Goal: Transaction & Acquisition: Purchase product/service

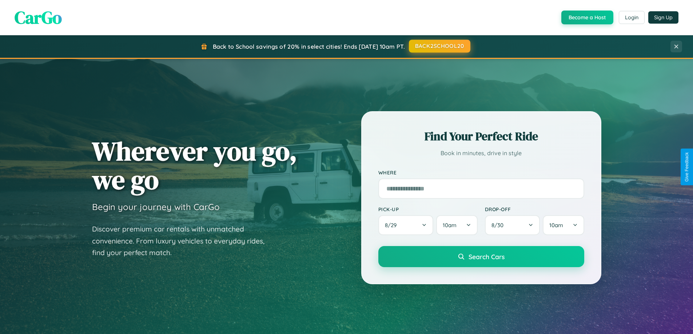
click at [439, 46] on button "BACK2SCHOOL20" at bounding box center [439, 46] width 61 height 13
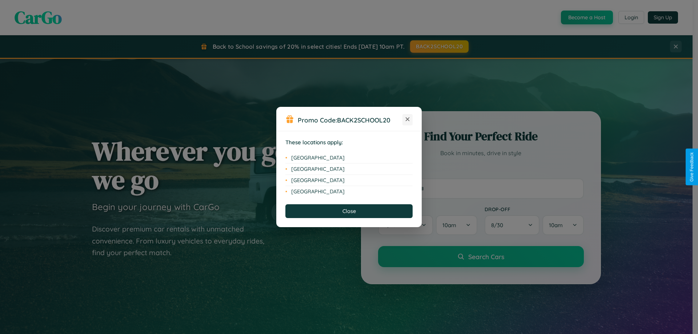
click at [408, 120] on icon at bounding box center [408, 119] width 4 height 4
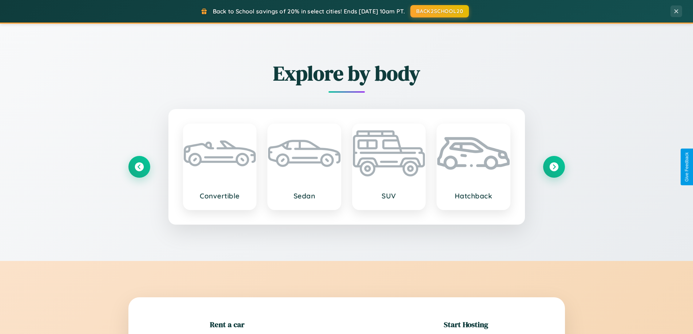
scroll to position [157, 0]
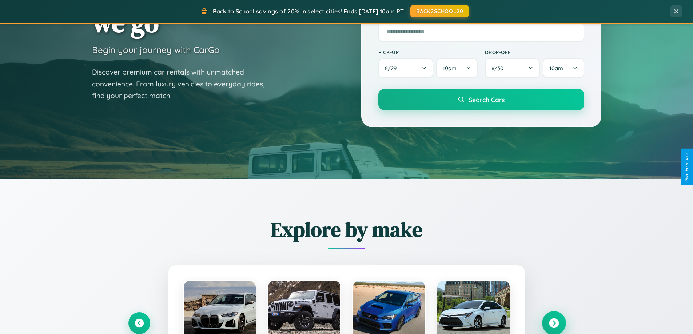
click at [554, 323] on icon at bounding box center [554, 324] width 10 height 10
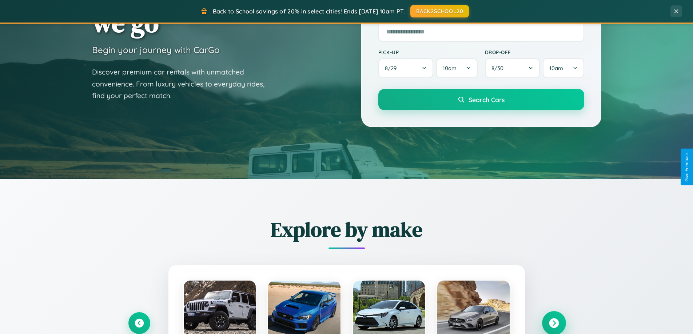
click at [554, 323] on icon at bounding box center [554, 324] width 10 height 10
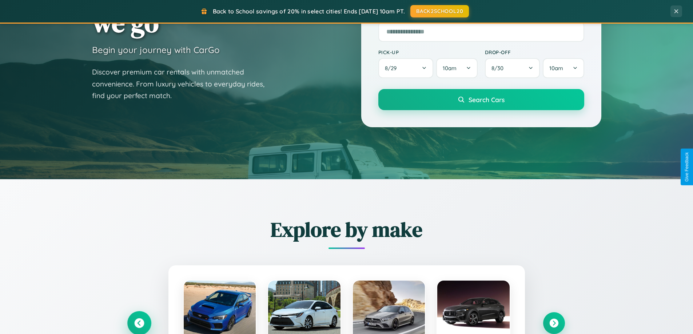
click at [139, 323] on icon at bounding box center [139, 324] width 10 height 10
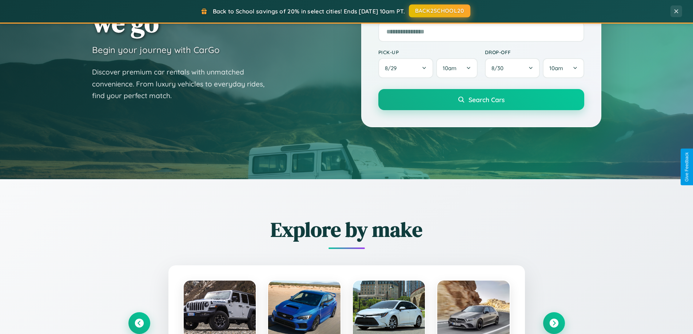
click at [439, 11] on button "BACK2SCHOOL20" at bounding box center [439, 10] width 61 height 13
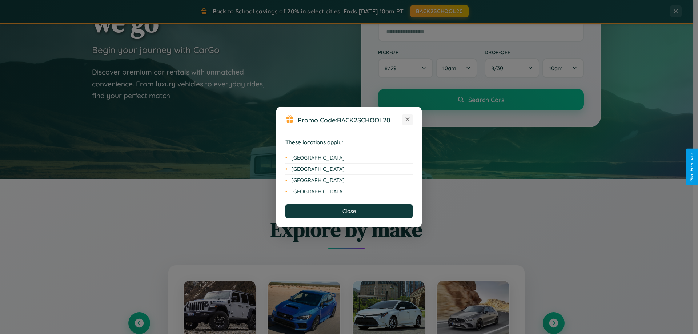
click at [408, 120] on icon at bounding box center [408, 119] width 4 height 4
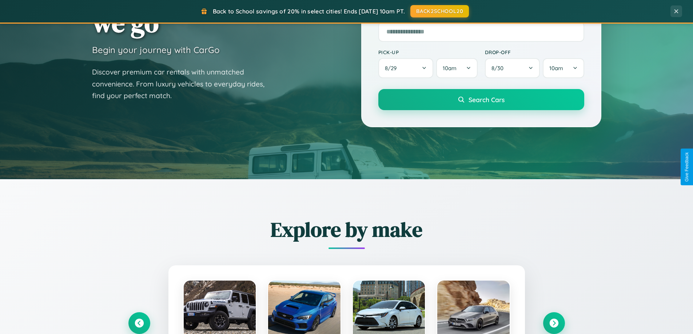
scroll to position [501, 0]
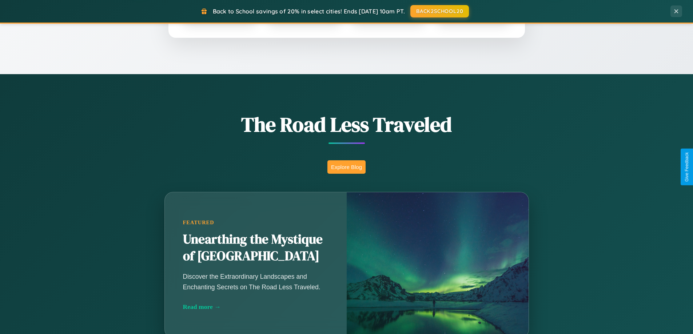
click at [346, 167] on button "Explore Blog" at bounding box center [346, 166] width 38 height 13
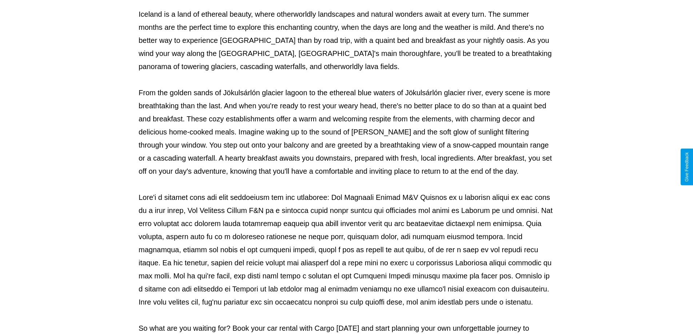
scroll to position [235, 0]
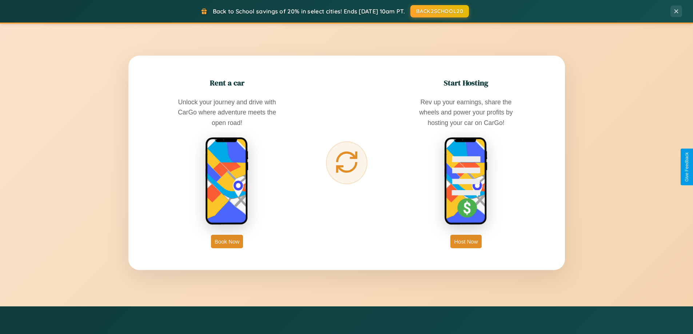
scroll to position [1400, 0]
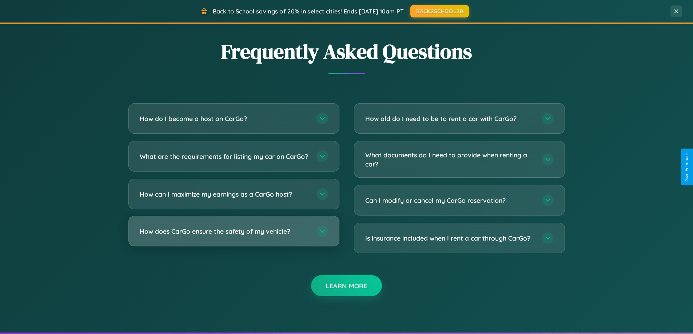
click at [234, 236] on h3 "How does CarGo ensure the safety of my vehicle?" at bounding box center [225, 231] width 170 height 9
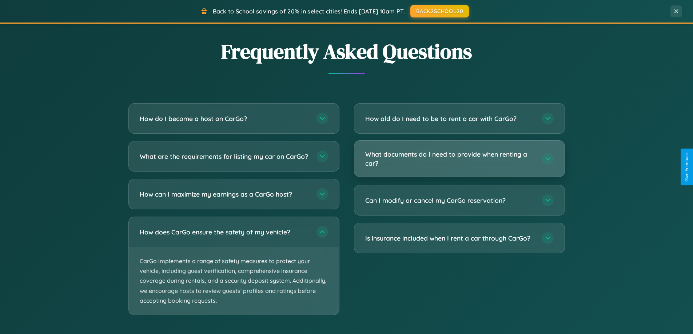
click at [459, 159] on h3 "What documents do I need to provide when renting a car?" at bounding box center [450, 159] width 170 height 18
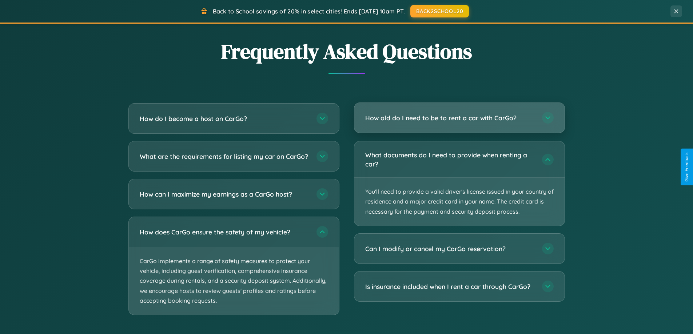
click at [459, 118] on h3 "How old do I need to be to rent a car with CarGo?" at bounding box center [450, 117] width 170 height 9
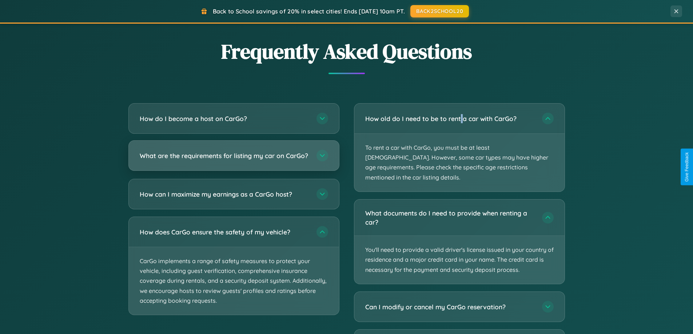
click at [234, 159] on h3 "What are the requirements for listing my car on CarGo?" at bounding box center [225, 155] width 170 height 9
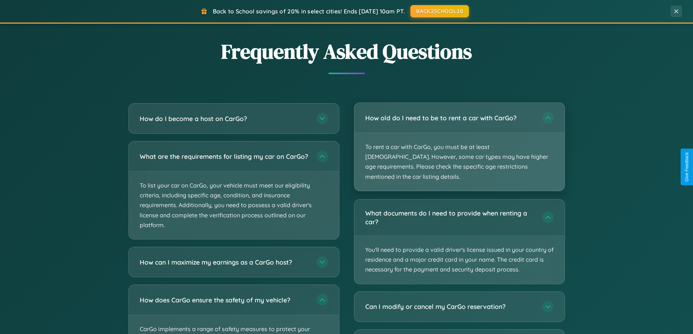
click at [459, 143] on p "To rent a car with CarGo, you must be at least [DEMOGRAPHIC_DATA]. However, som…" at bounding box center [459, 162] width 210 height 58
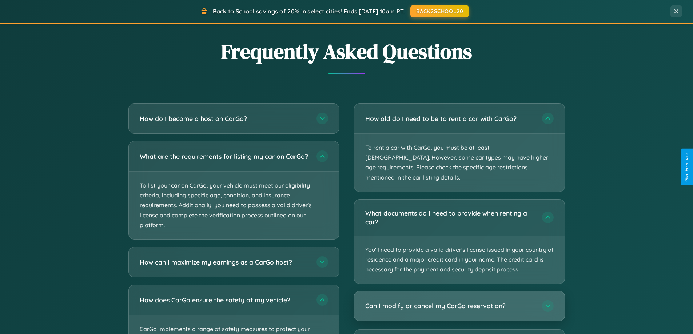
click at [459, 302] on h3 "Can I modify or cancel my CarGo reservation?" at bounding box center [450, 306] width 170 height 9
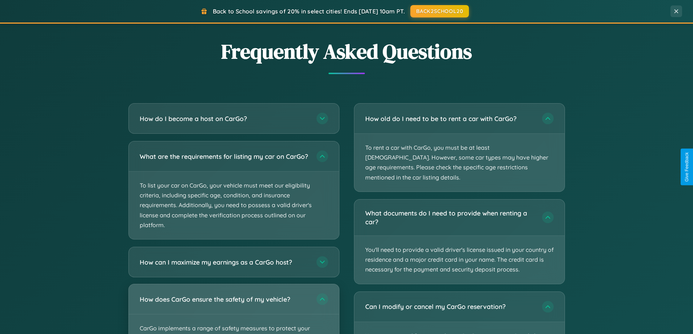
click at [234, 312] on div "How does CarGo ensure the safety of my vehicle?" at bounding box center [234, 299] width 210 height 30
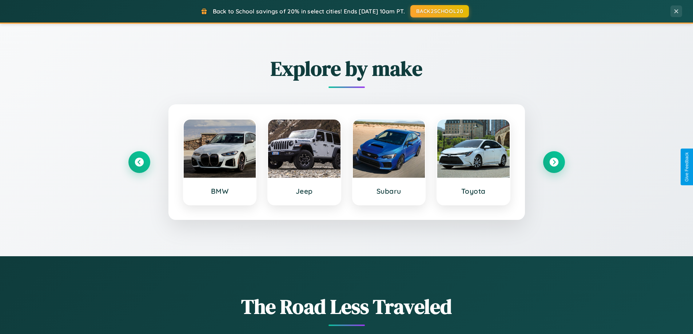
scroll to position [314, 0]
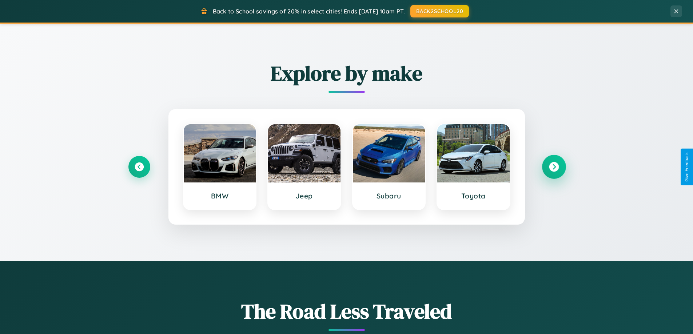
click at [554, 167] on icon at bounding box center [554, 167] width 10 height 10
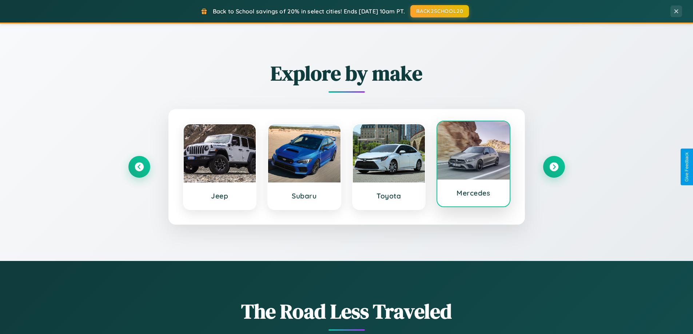
click at [473, 164] on div at bounding box center [473, 150] width 72 height 58
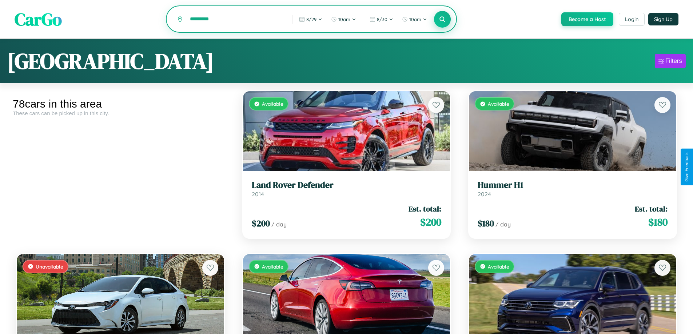
type input "*********"
click at [442, 20] on icon at bounding box center [442, 19] width 7 height 7
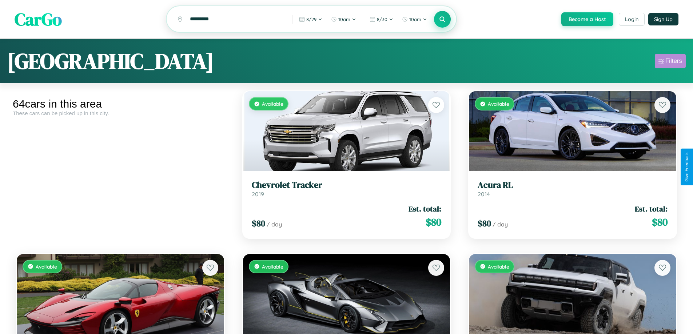
click at [670, 62] on div "Filters" at bounding box center [673, 60] width 17 height 7
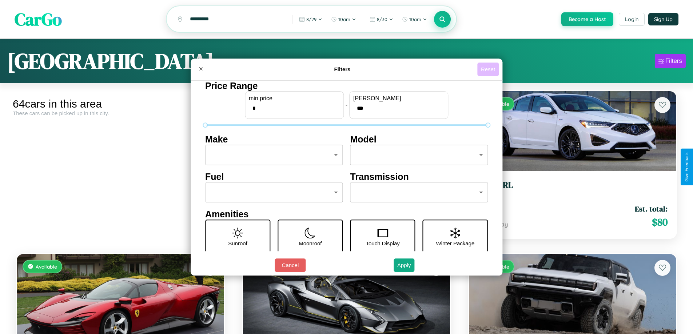
click at [489, 69] on button "Reset" at bounding box center [487, 69] width 21 height 13
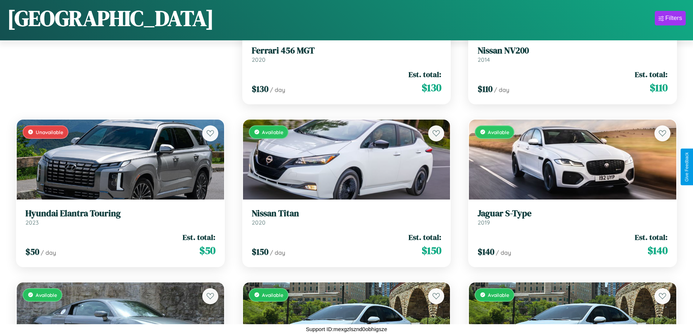
scroll to position [428, 0]
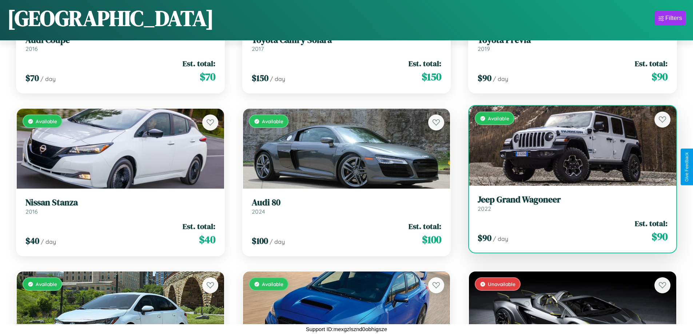
click at [568, 231] on div "$ 90 / day Est. total: $ 90" at bounding box center [573, 231] width 190 height 26
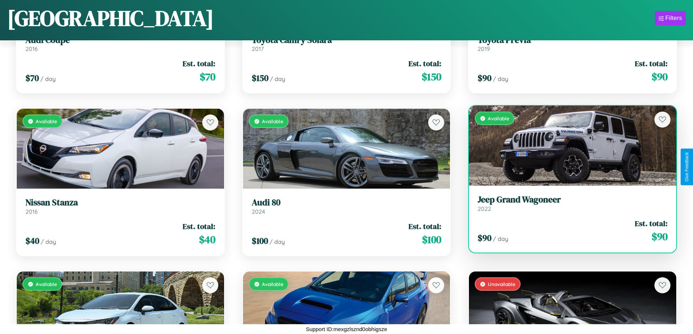
click at [568, 231] on div "$ 90 / day Est. total: $ 90" at bounding box center [573, 231] width 190 height 26
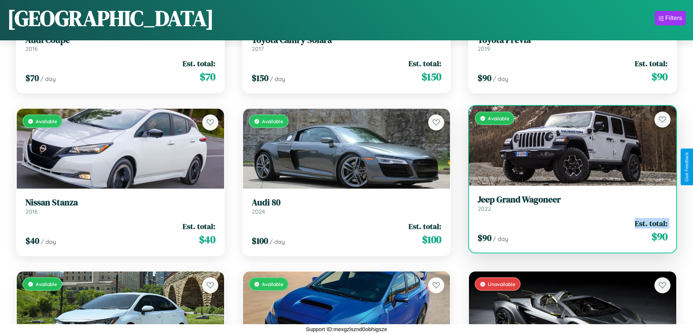
click at [568, 231] on div "$ 90 / day Est. total: $ 90" at bounding box center [573, 231] width 190 height 26
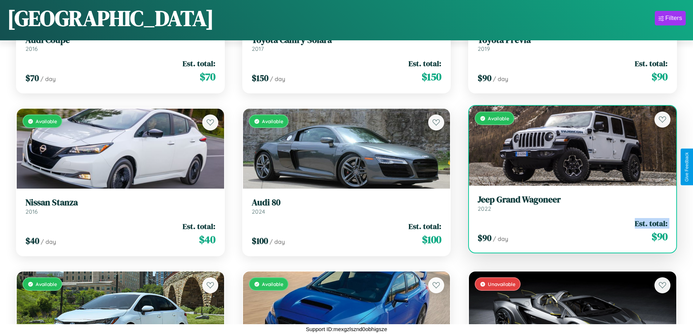
click at [568, 231] on div "$ 90 / day Est. total: $ 90" at bounding box center [573, 231] width 190 height 26
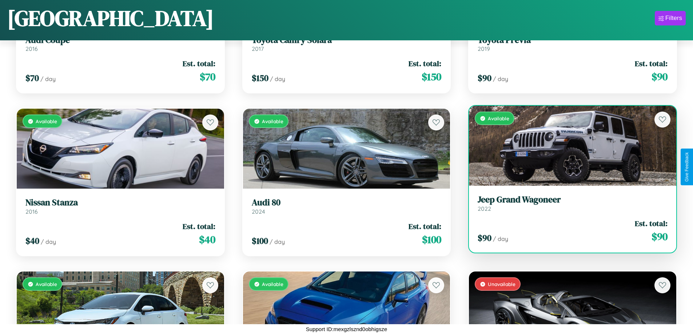
click at [568, 231] on div "$ 90 / day Est. total: $ 90" at bounding box center [573, 231] width 190 height 26
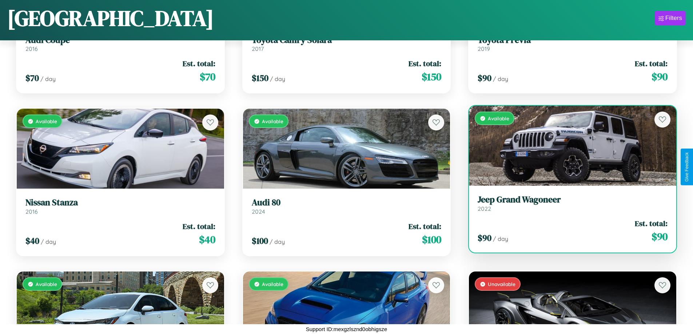
click at [568, 203] on h3 "Jeep Grand Wagoneer" at bounding box center [573, 200] width 190 height 11
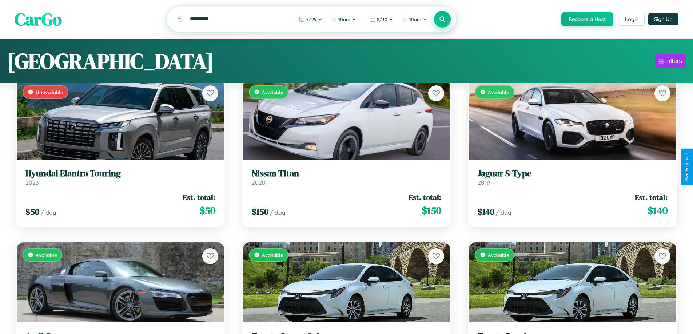
scroll to position [0, 0]
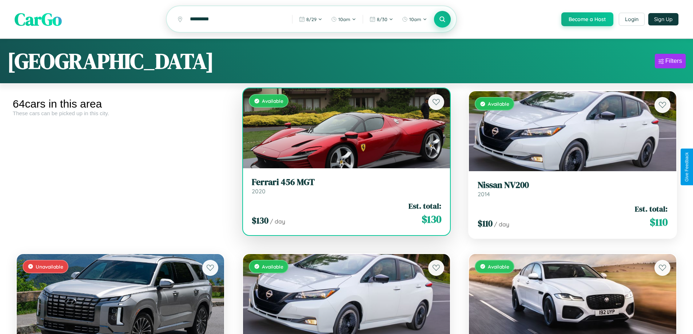
click at [343, 187] on h3 "Ferrari 456 MGT" at bounding box center [347, 182] width 190 height 11
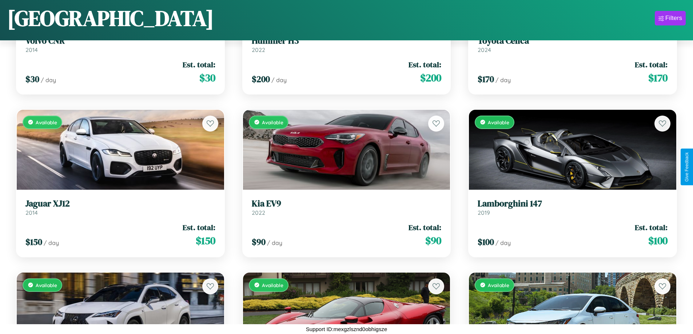
scroll to position [3034, 0]
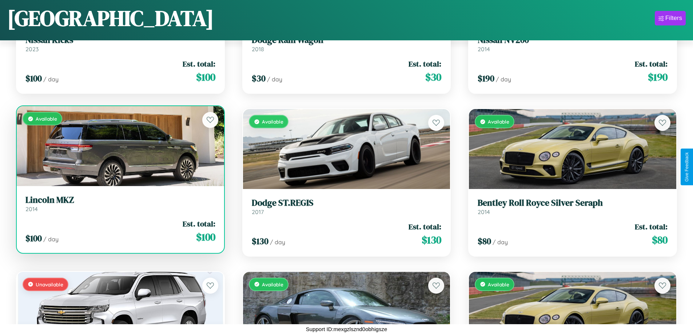
click at [119, 207] on link "Lincoln MKZ 2014" at bounding box center [120, 204] width 190 height 18
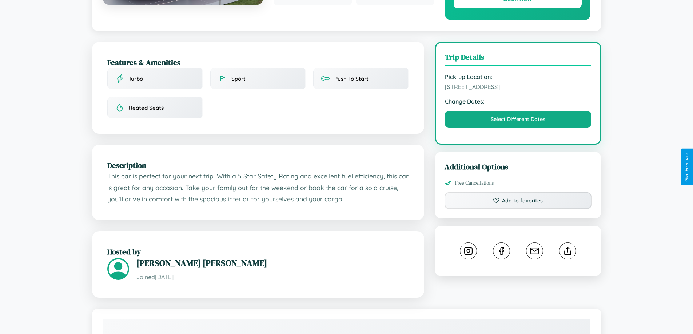
scroll to position [239, 0]
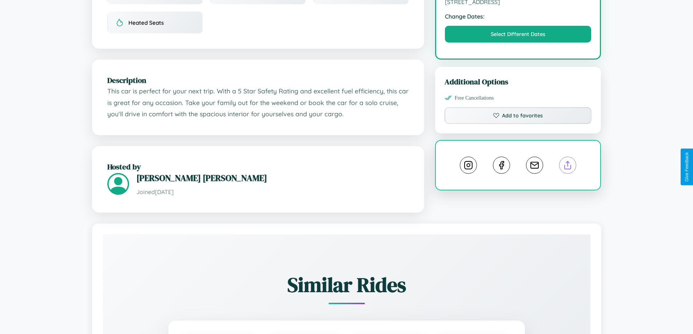
click at [568, 166] on line at bounding box center [568, 164] width 0 height 5
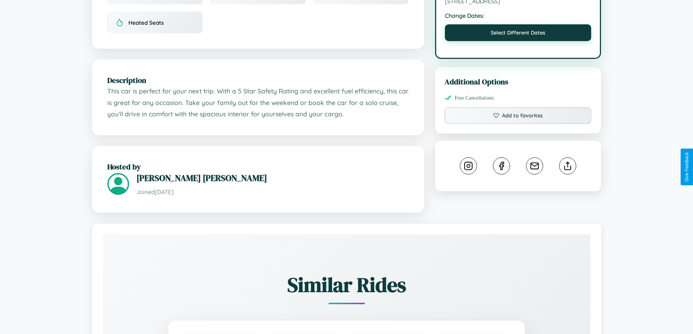
click at [518, 35] on button "Select Different Dates" at bounding box center [518, 32] width 147 height 17
select select "*"
select select "****"
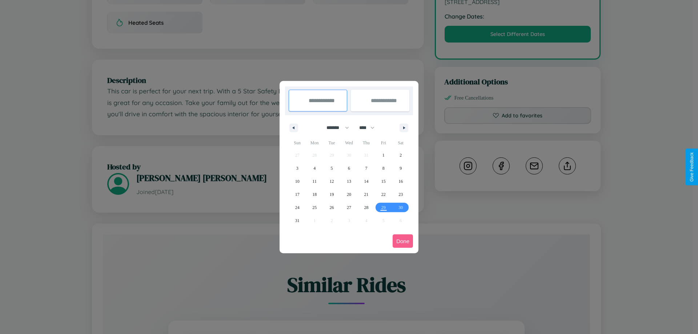
click at [335, 128] on select "******* ******** ***** ***** *** **** **** ****** ********* ******* ******** **…" at bounding box center [336, 128] width 31 height 12
select select "*"
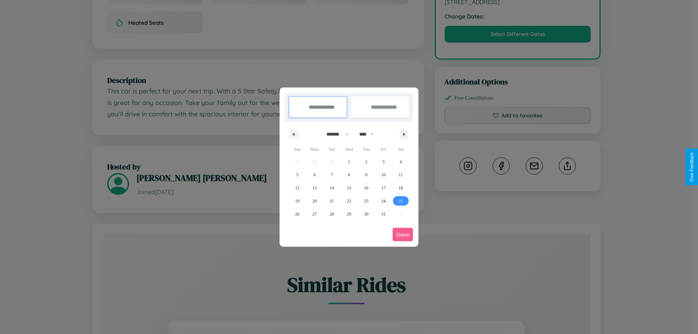
click at [401, 201] on span "25" at bounding box center [401, 201] width 4 height 13
type input "**********"
click at [404, 134] on icon "button" at bounding box center [406, 134] width 4 height 3
select select "**"
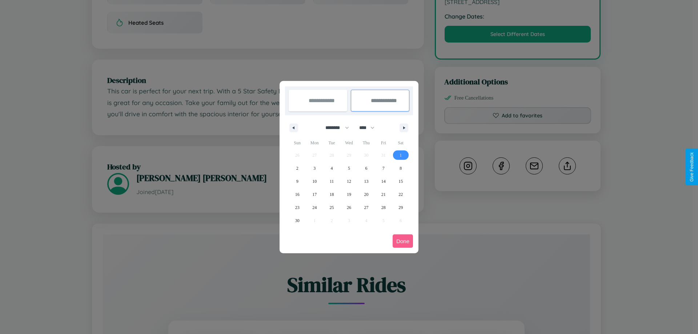
click at [401, 155] on span "1" at bounding box center [401, 155] width 2 height 13
type input "**********"
select select "*"
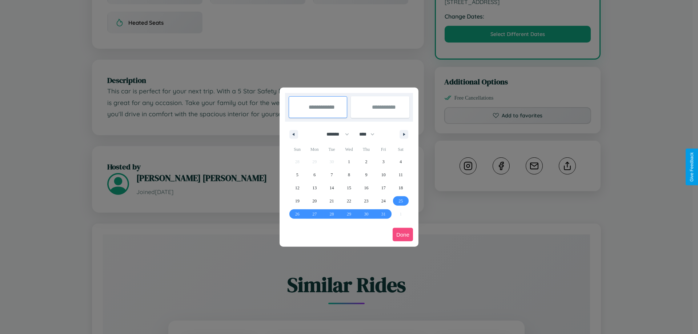
click at [403, 235] on button "Done" at bounding box center [403, 234] width 20 height 13
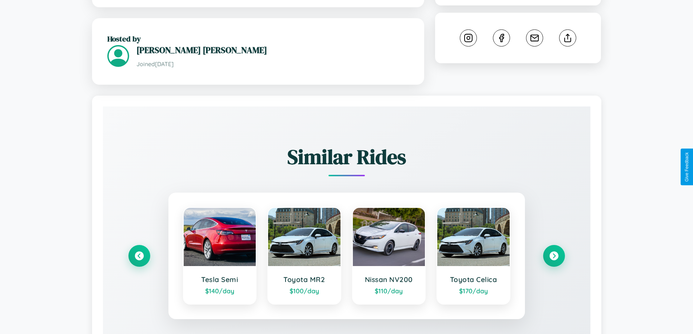
scroll to position [418, 0]
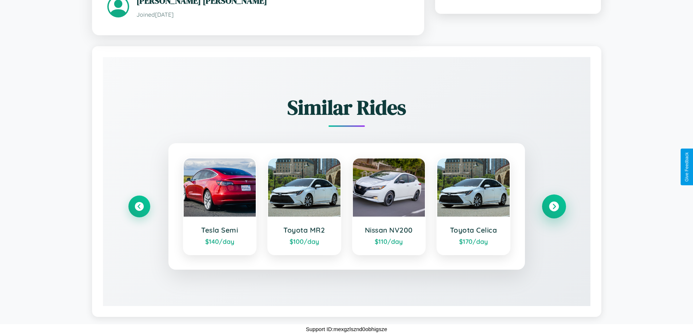
click at [554, 206] on icon at bounding box center [554, 207] width 10 height 10
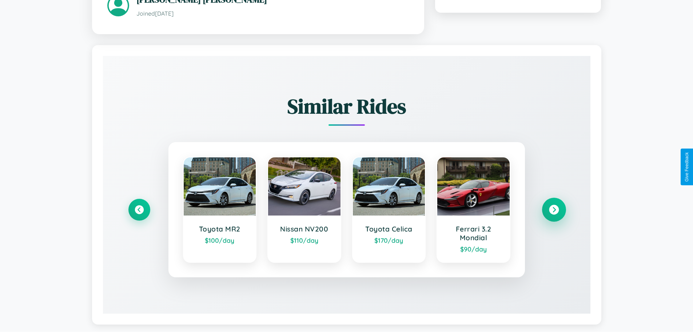
click at [554, 211] on icon at bounding box center [554, 210] width 10 height 10
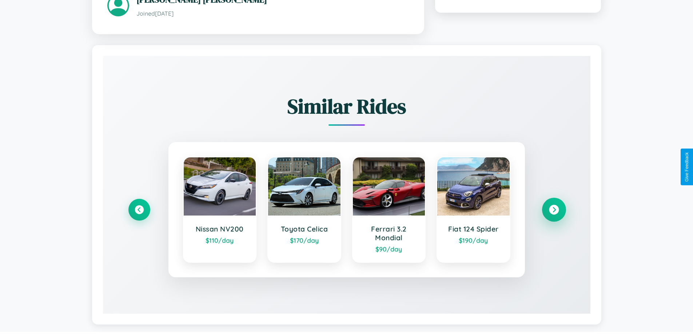
click at [554, 211] on icon at bounding box center [554, 210] width 10 height 10
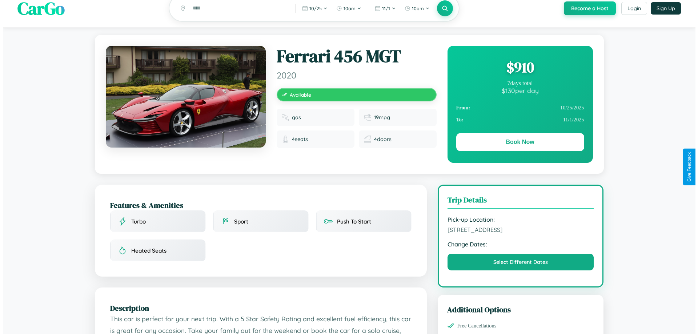
scroll to position [0, 0]
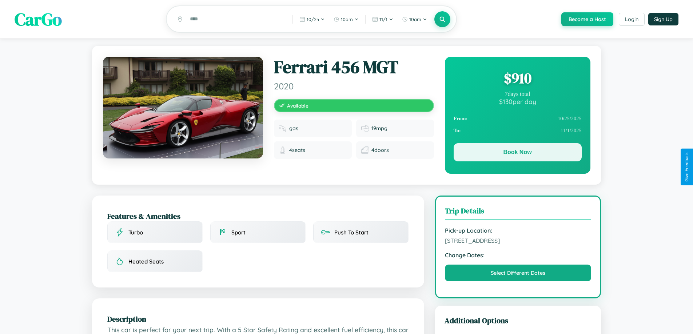
click at [517, 153] on button "Book Now" at bounding box center [518, 152] width 128 height 18
